Goal: Transaction & Acquisition: Purchase product/service

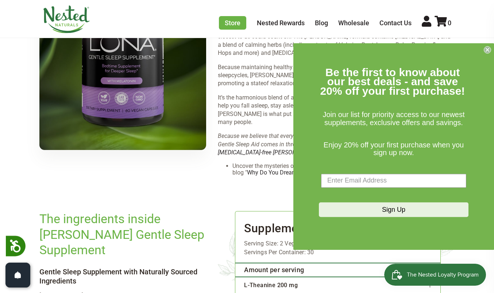
scroll to position [1152, 0]
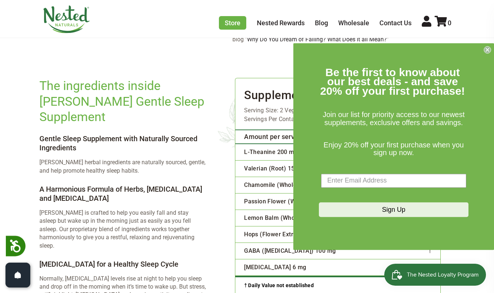
click at [487, 51] on circle "Close dialog" at bounding box center [488, 49] width 7 height 7
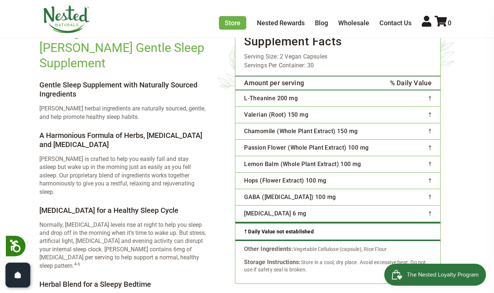
scroll to position [716, 0]
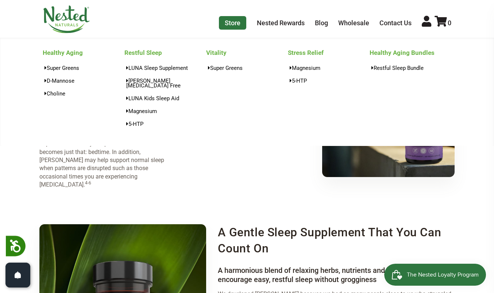
click at [229, 22] on link "Store" at bounding box center [232, 23] width 27 height 14
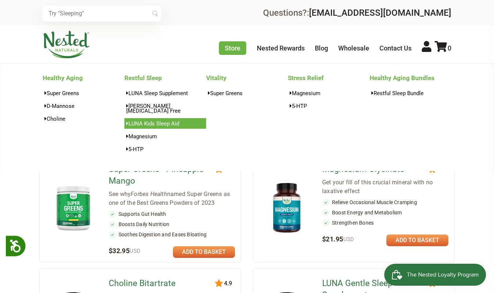
click at [163, 118] on link "LUNA Kids Sleep Aid" at bounding box center [166, 123] width 82 height 11
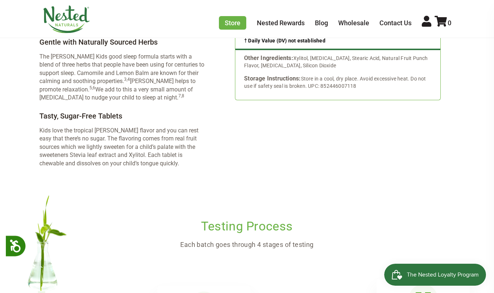
scroll to position [987, 0]
